Goal: Task Accomplishment & Management: Manage account settings

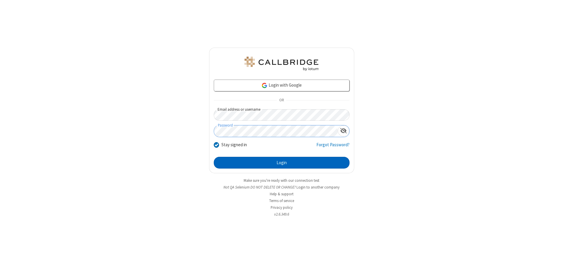
click at [281, 162] on button "Login" at bounding box center [282, 163] width 136 height 12
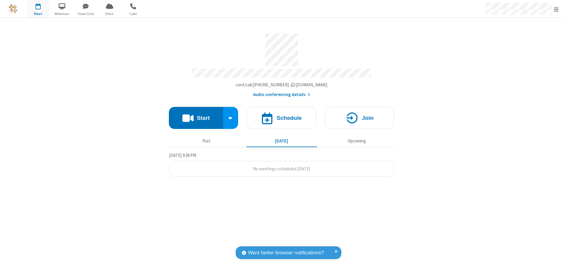
click at [556, 9] on span "Open menu" at bounding box center [556, 9] width 5 height 6
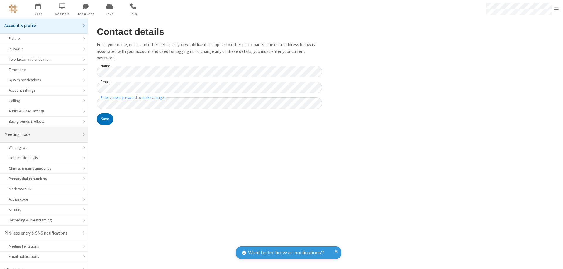
click at [42, 131] on div "Meeting mode" at bounding box center [41, 134] width 74 height 7
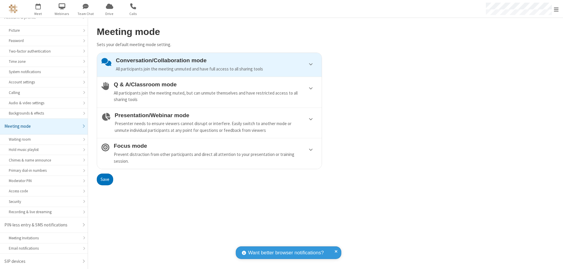
click at [209, 64] on div "Conversation/Collaboration mode All participants join the meeting unmuted and h…" at bounding box center [216, 64] width 201 height 15
click at [105, 179] on button "Save" at bounding box center [105, 179] width 16 height 12
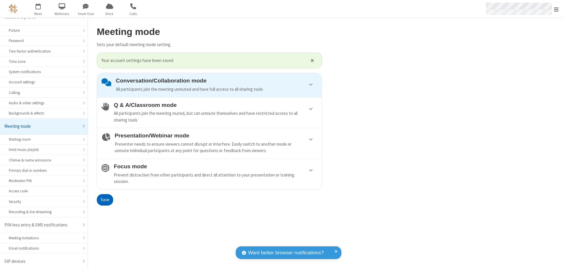
click at [556, 9] on span "Open menu" at bounding box center [556, 9] width 5 height 6
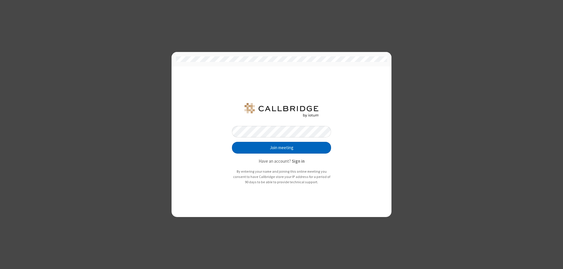
click at [281, 147] on button "Join meeting" at bounding box center [281, 148] width 99 height 12
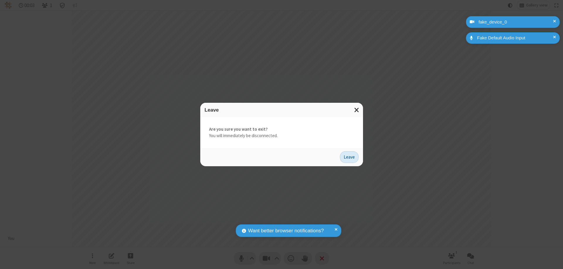
click at [349, 157] on button "Leave" at bounding box center [349, 157] width 19 height 12
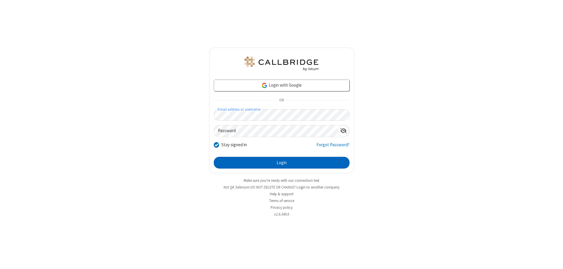
click at [281, 162] on button "Login" at bounding box center [282, 163] width 136 height 12
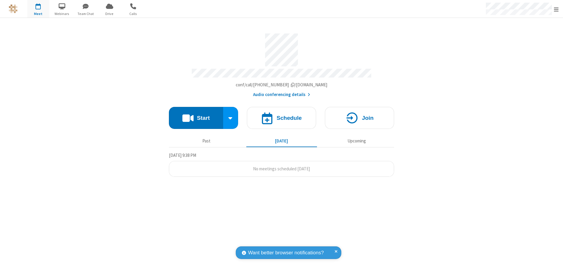
click at [556, 9] on span "Open menu" at bounding box center [556, 9] width 5 height 6
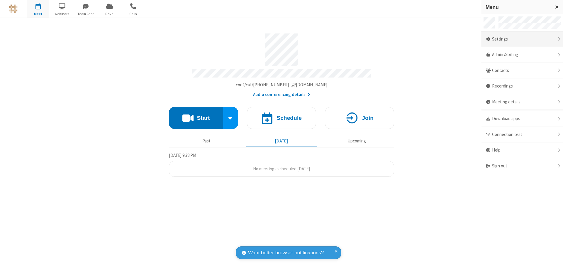
click at [522, 39] on div "Settings" at bounding box center [522, 39] width 82 height 16
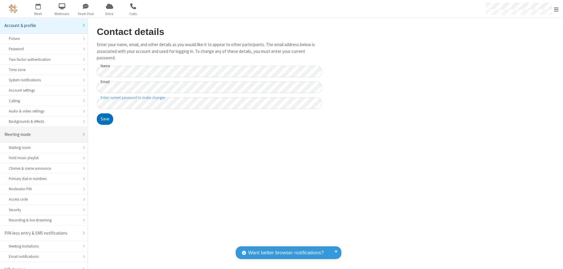
click at [42, 131] on div "Meeting mode" at bounding box center [41, 134] width 74 height 7
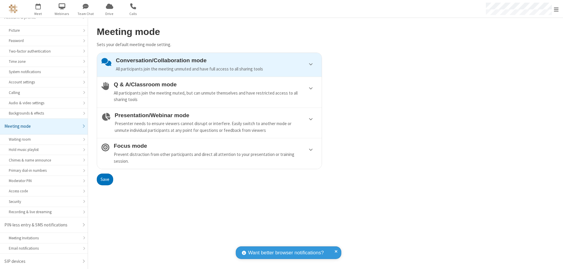
click at [209, 64] on div "Conversation/Collaboration mode All participants join the meeting unmuted and h…" at bounding box center [216, 64] width 201 height 15
click at [105, 179] on button "Save" at bounding box center [105, 179] width 16 height 12
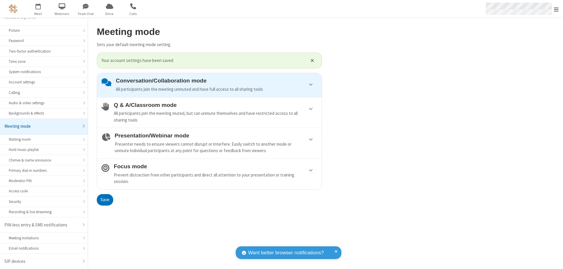
click at [556, 9] on span "Open menu" at bounding box center [556, 9] width 5 height 6
